Goal: Check status: Check status

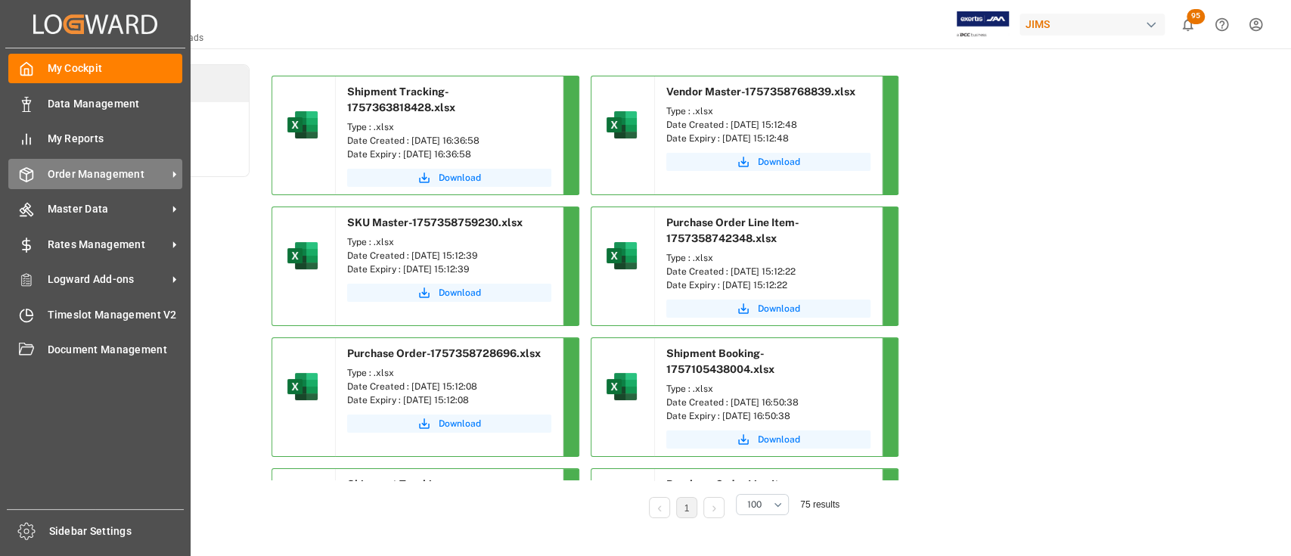
click at [97, 177] on span "Order Management" at bounding box center [107, 174] width 119 height 16
click at [83, 175] on span "Order Management" at bounding box center [107, 174] width 119 height 16
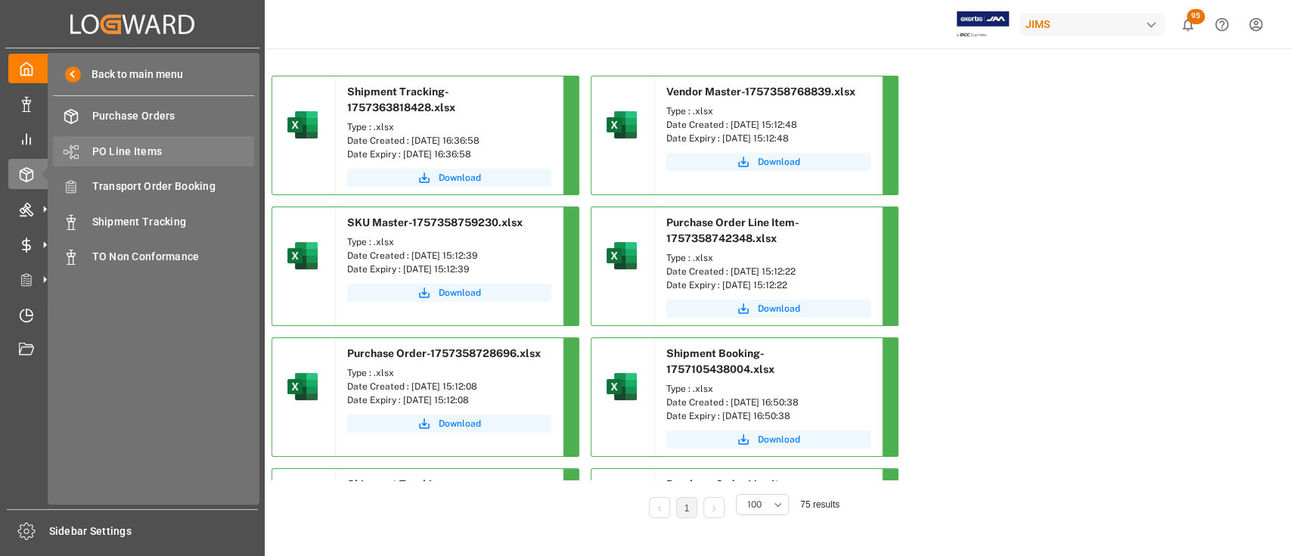
click at [118, 151] on span "PO Line Items" at bounding box center [173, 152] width 163 height 16
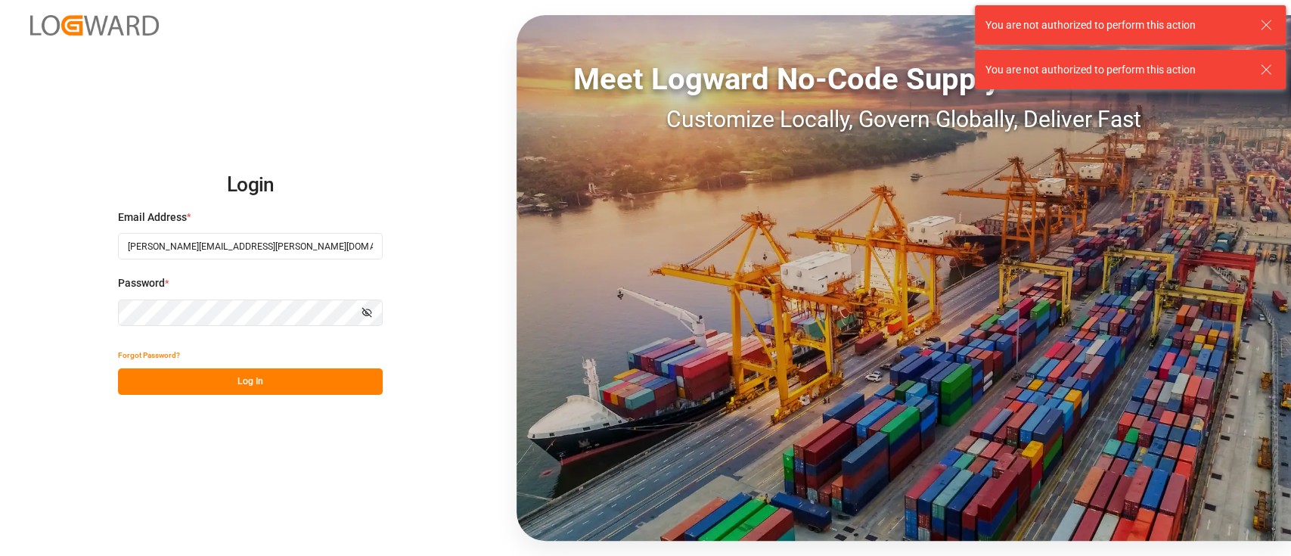
click at [257, 378] on button "Log In" at bounding box center [250, 381] width 265 height 26
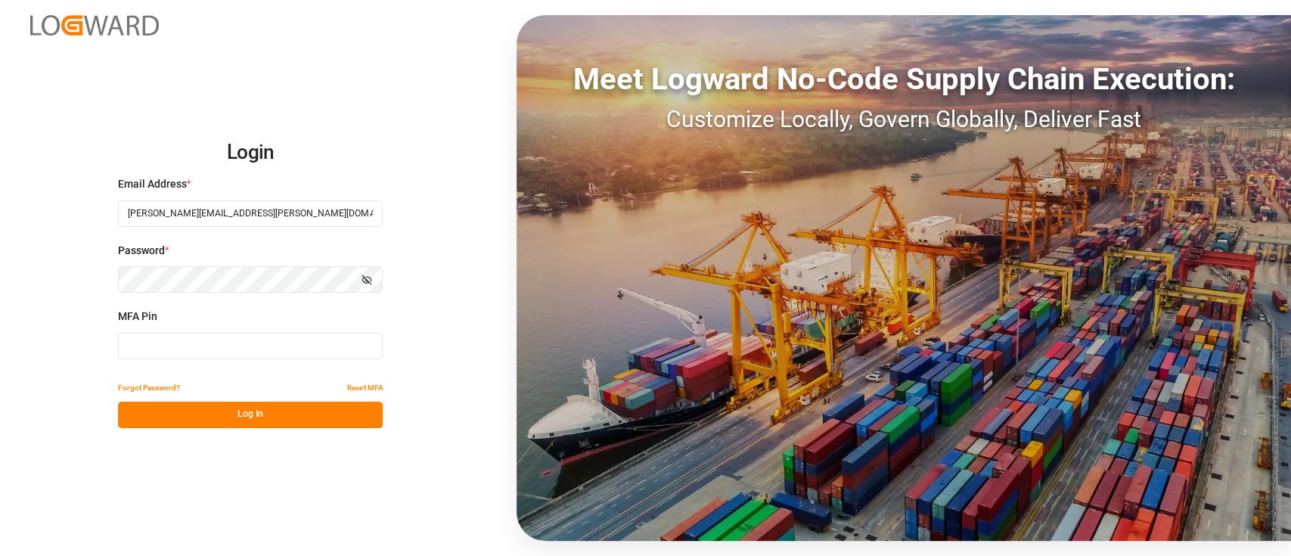
click at [220, 346] on input at bounding box center [250, 346] width 265 height 26
type input "786603"
click at [232, 426] on button "Log In" at bounding box center [250, 414] width 265 height 26
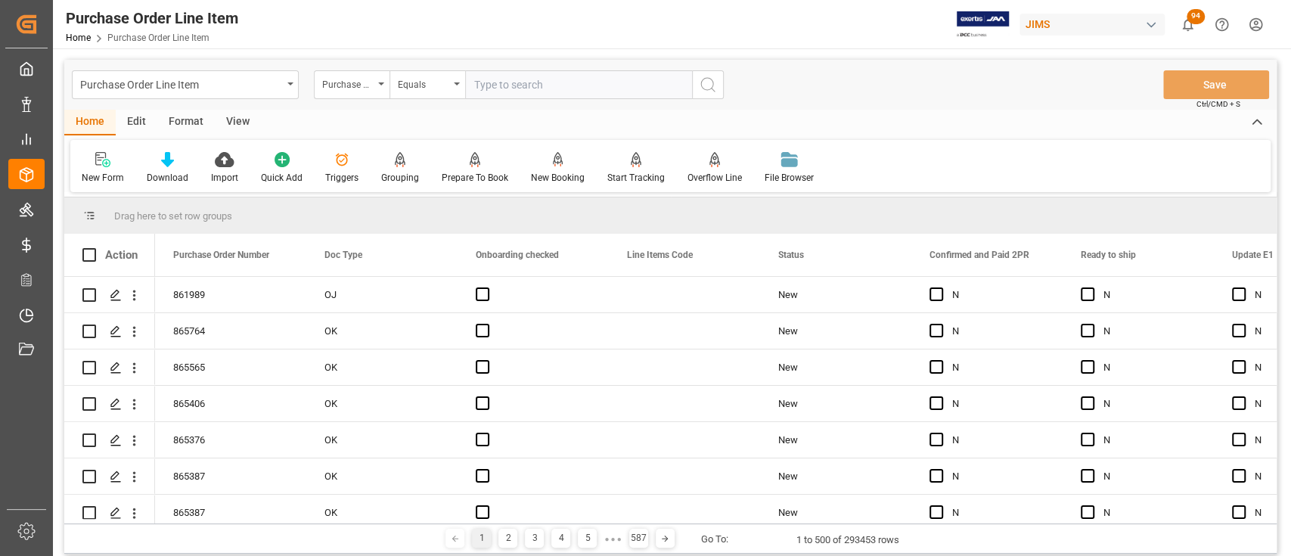
click at [584, 88] on input "text" at bounding box center [578, 84] width 227 height 29
click at [497, 82] on input "text" at bounding box center [578, 84] width 227 height 29
click at [530, 88] on input "text" at bounding box center [578, 84] width 227 height 29
type input "841100"
click at [703, 85] on icon "search button" at bounding box center [708, 85] width 18 height 18
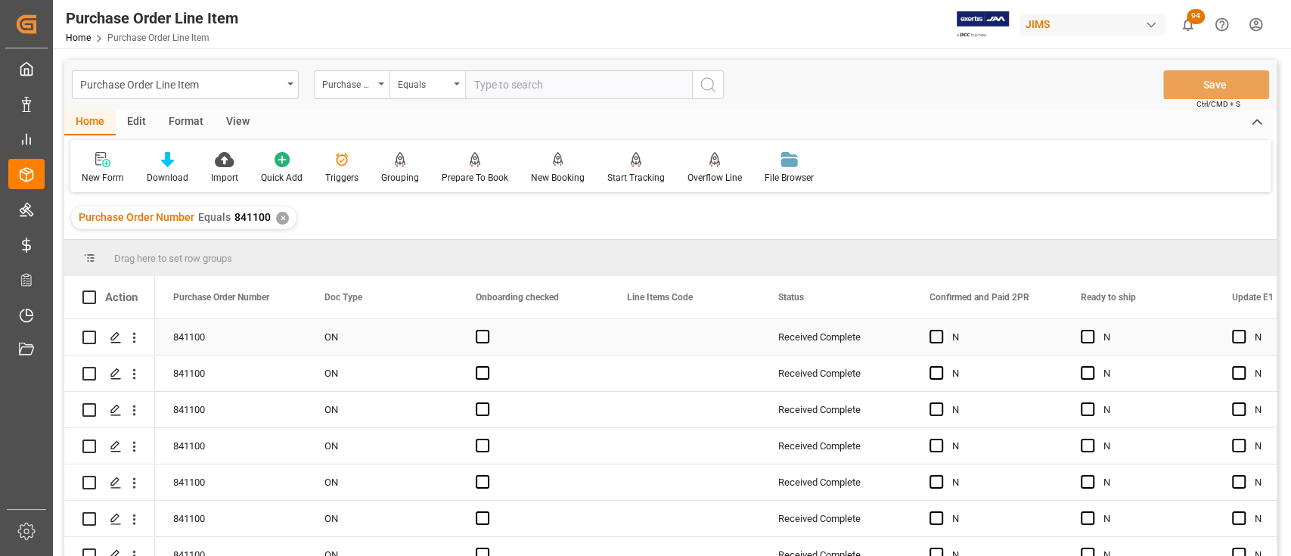
click at [811, 342] on div "Received Complete" at bounding box center [835, 337] width 115 height 35
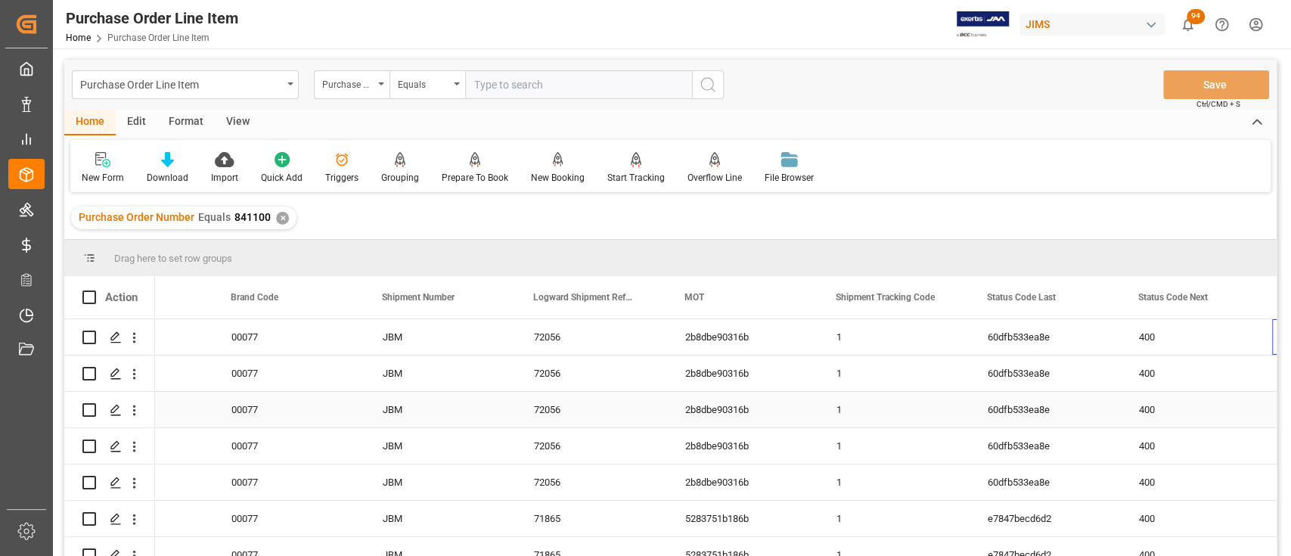
scroll to position [0, 2513]
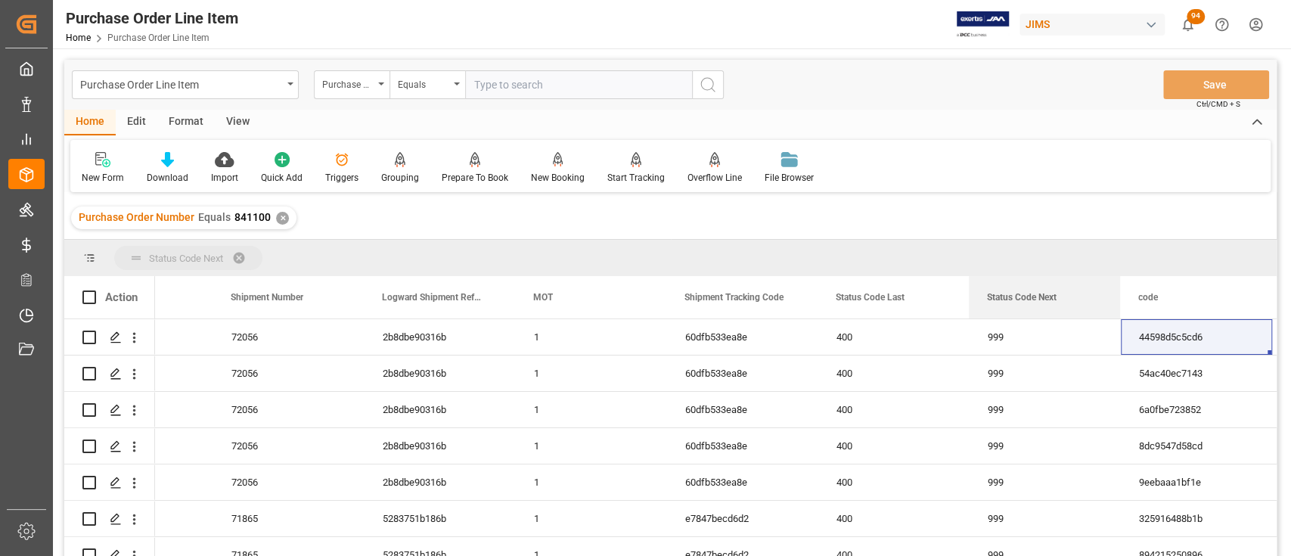
drag, startPoint x: 968, startPoint y: 275, endPoint x: 952, endPoint y: 260, distance: 21.9
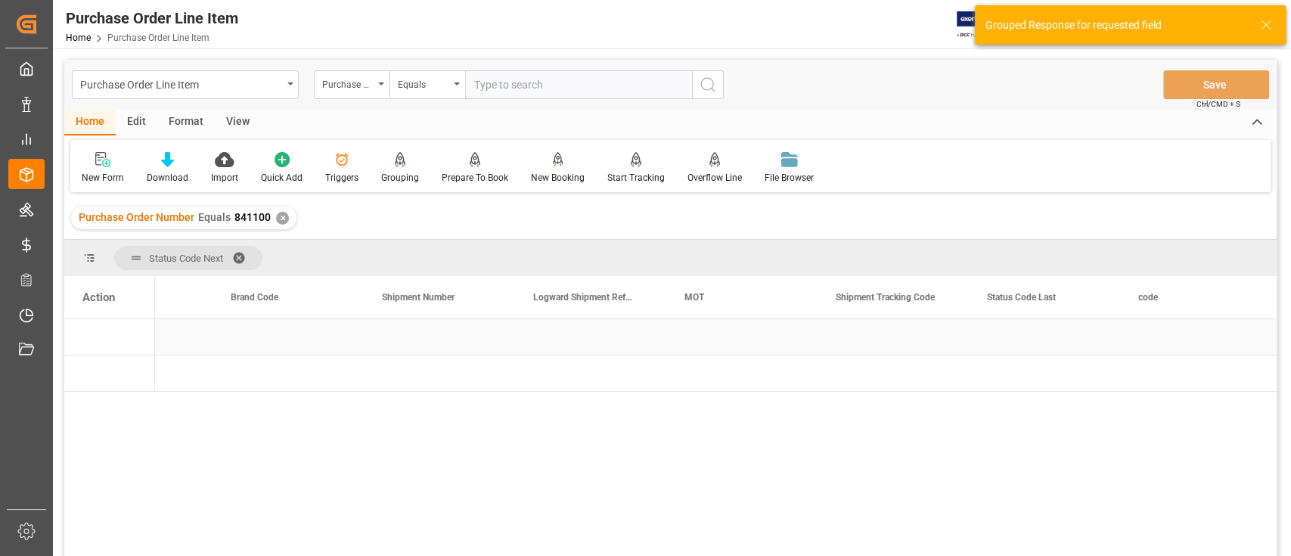
click at [687, 328] on div "Press SPACE to select this row." at bounding box center [741, 337] width 151 height 36
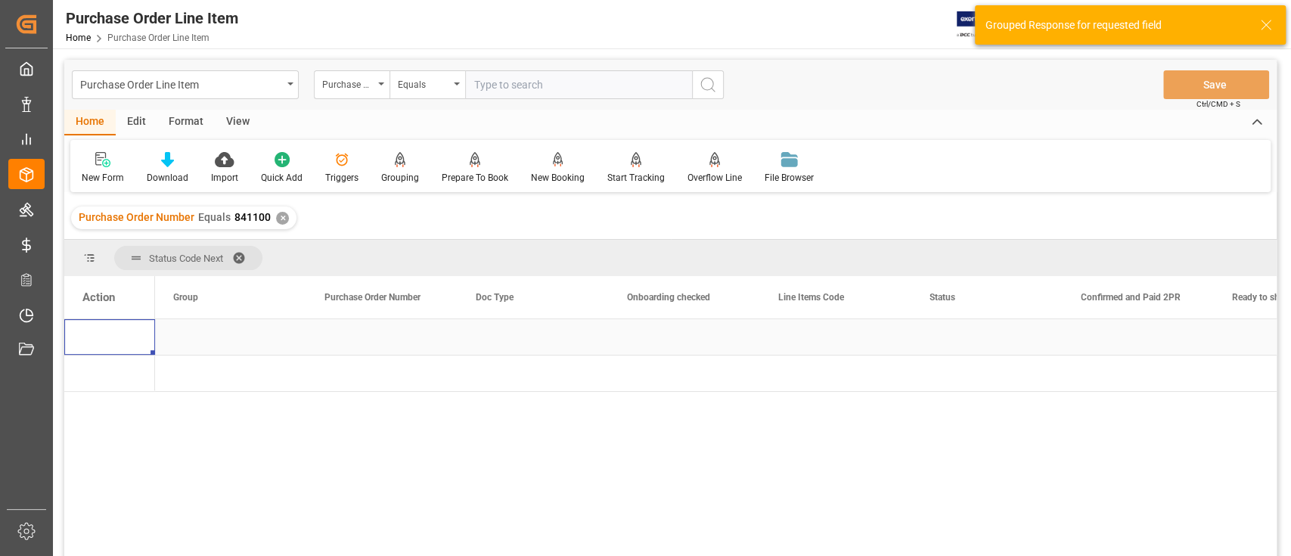
scroll to position [0, 0]
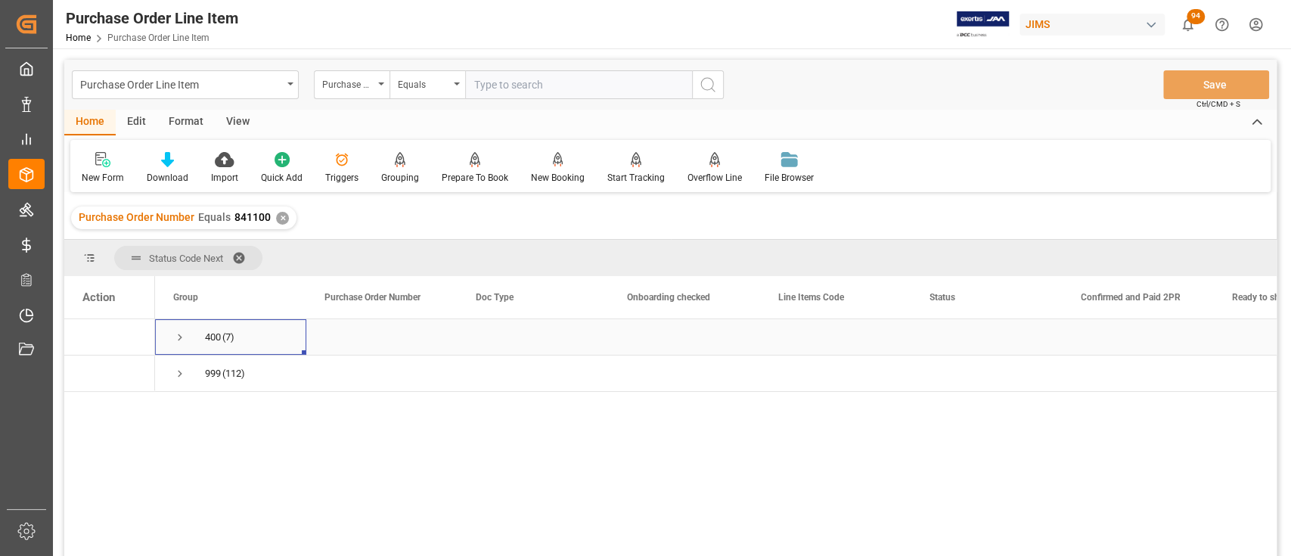
click at [175, 339] on span "Press SPACE to select this row." at bounding box center [180, 337] width 14 height 14
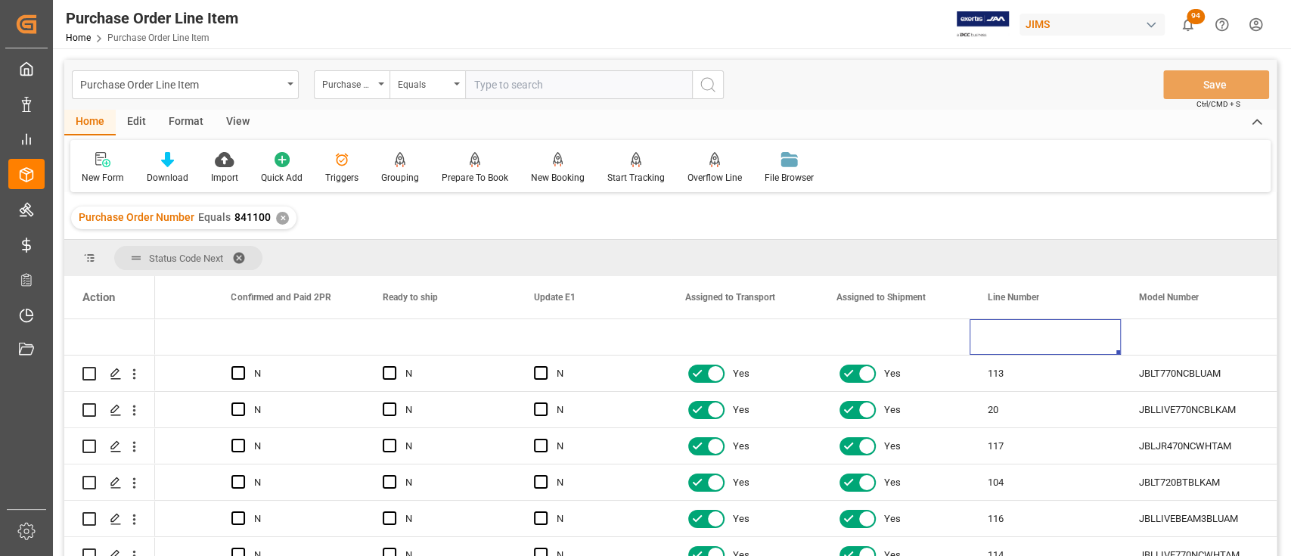
click at [572, 77] on input "text" at bounding box center [578, 84] width 227 height 29
click at [279, 215] on div "✕" at bounding box center [282, 218] width 13 height 13
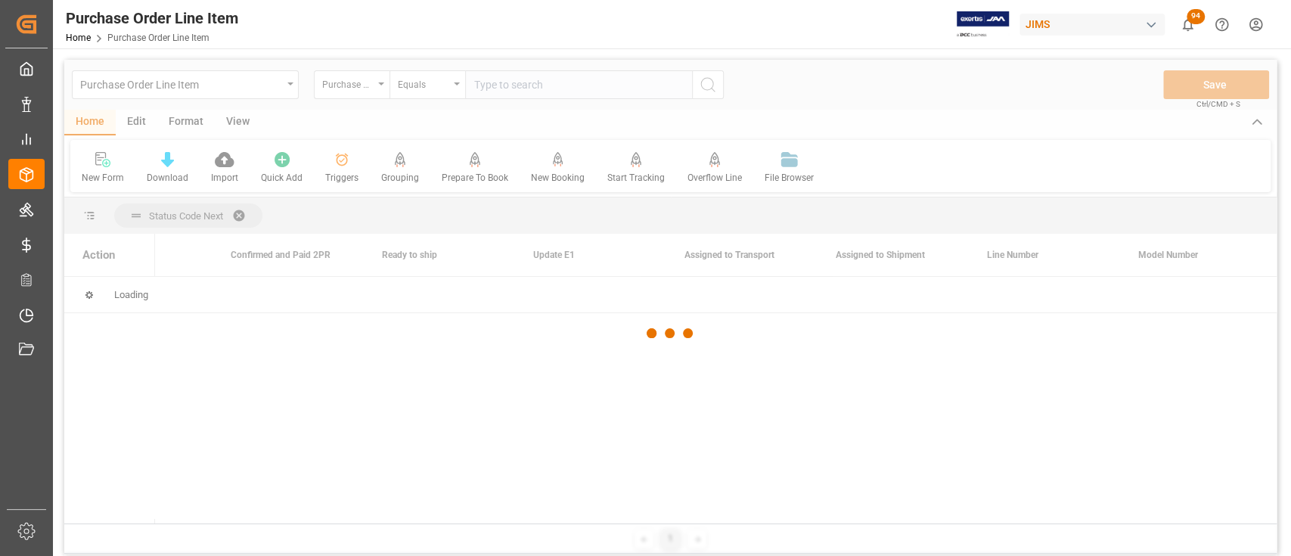
click at [538, 95] on div at bounding box center [670, 333] width 1212 height 547
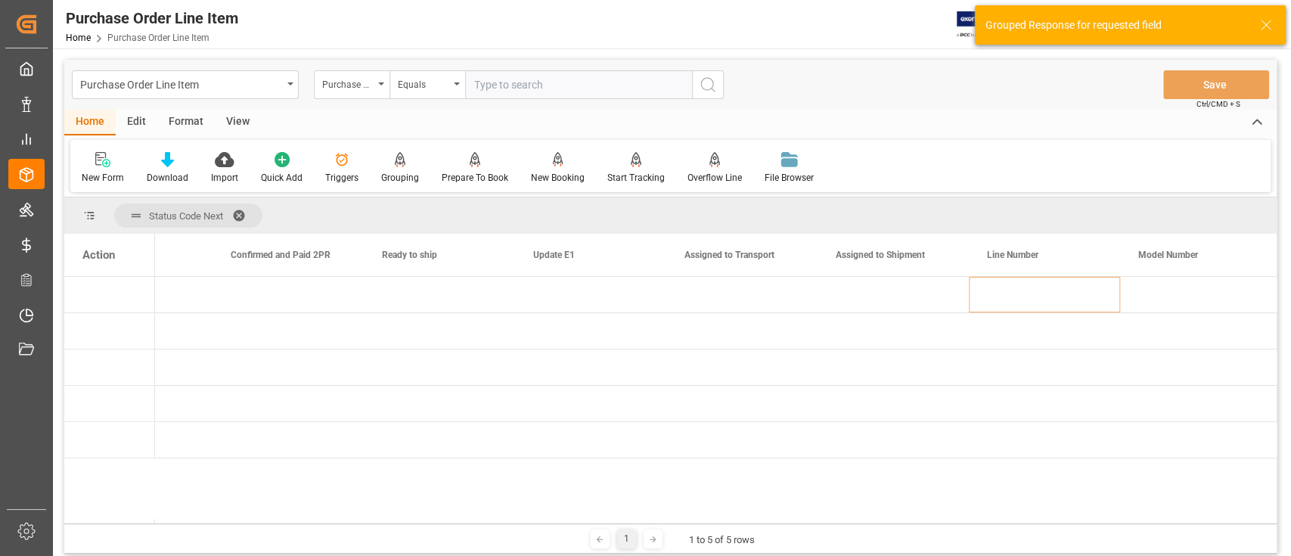
click at [544, 83] on input "text" at bounding box center [578, 84] width 227 height 29
paste input "865654"
type input "865654"
click at [702, 88] on icon "search button" at bounding box center [708, 85] width 18 height 18
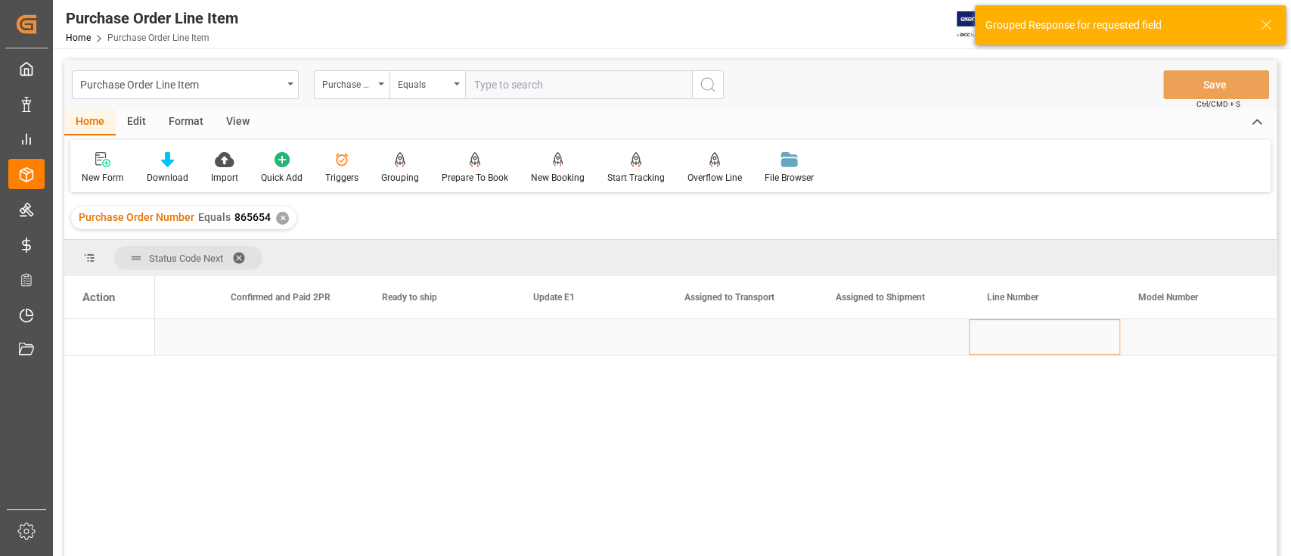
click at [1037, 332] on div "Press SPACE to select this row." at bounding box center [1044, 337] width 151 height 36
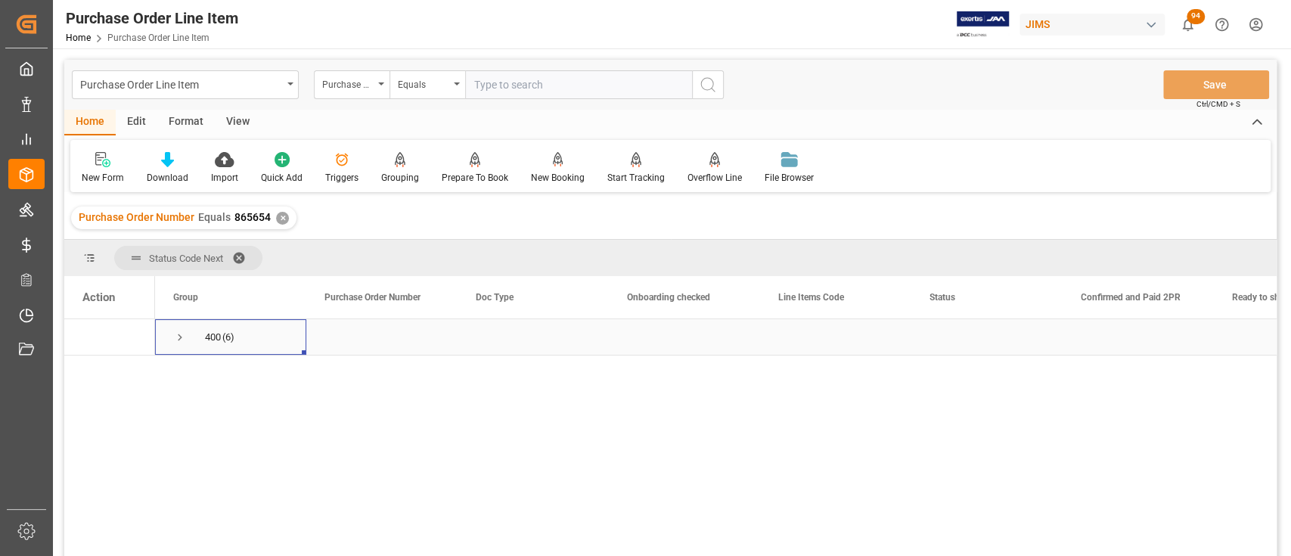
click at [177, 336] on span "Press SPACE to select this row." at bounding box center [180, 337] width 14 height 14
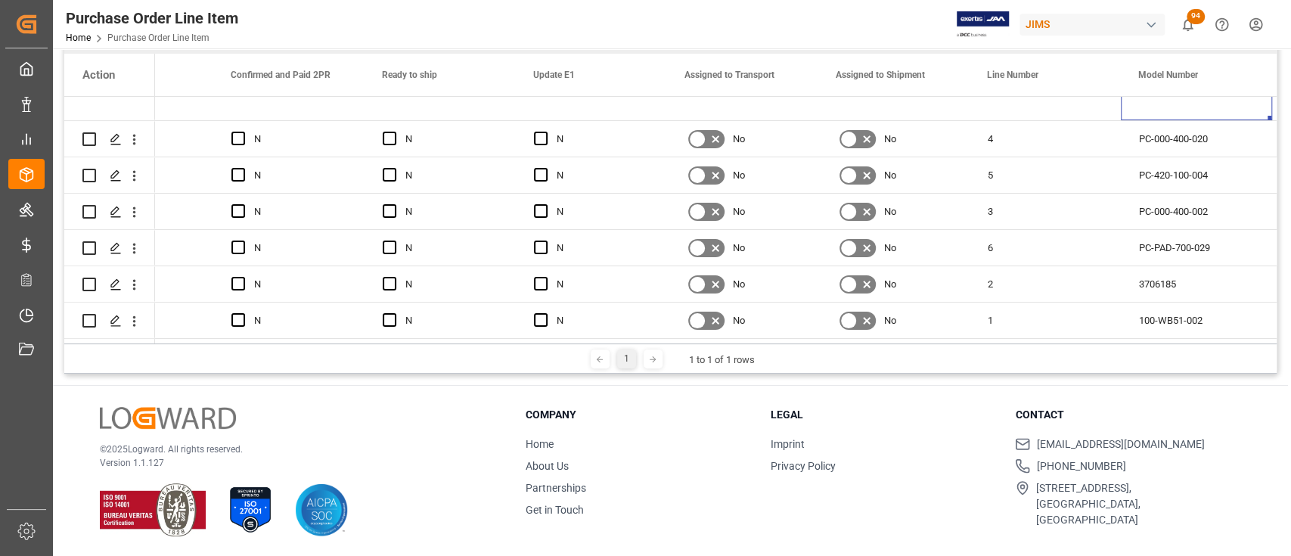
scroll to position [224, 0]
